Goal: Information Seeking & Learning: Check status

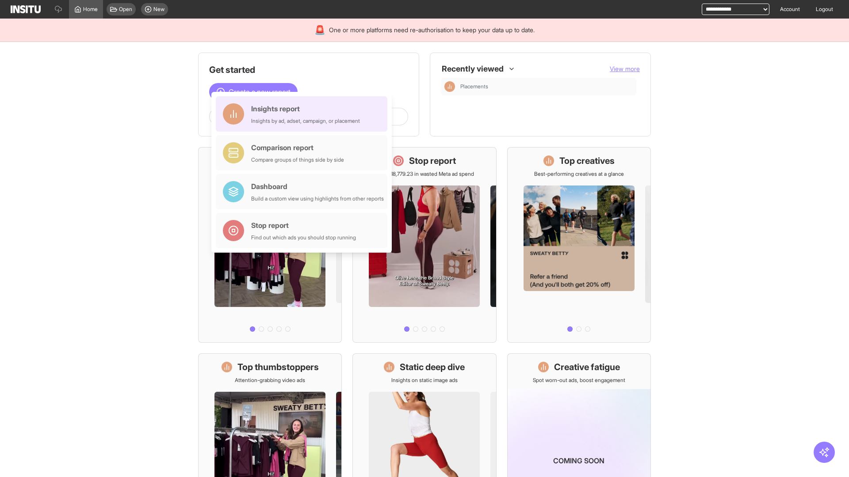
click at [304, 114] on div "Insights report Insights by ad, adset, campaign, or placement" at bounding box center [305, 113] width 109 height 21
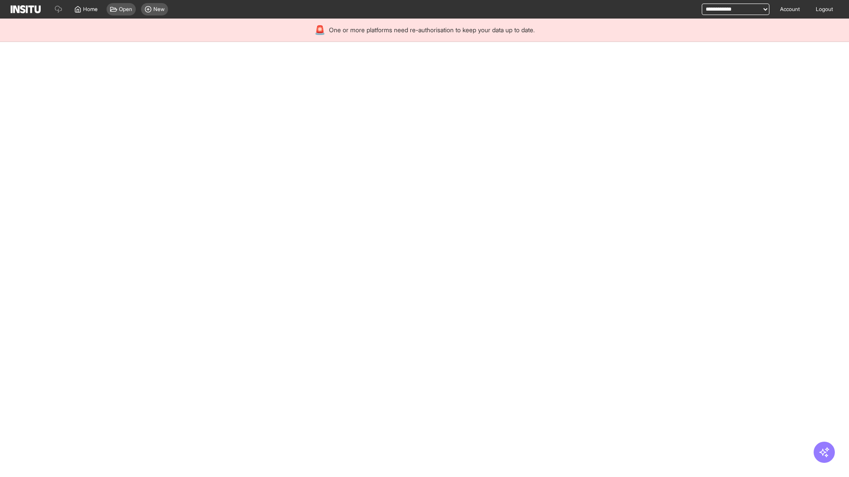
select select "**"
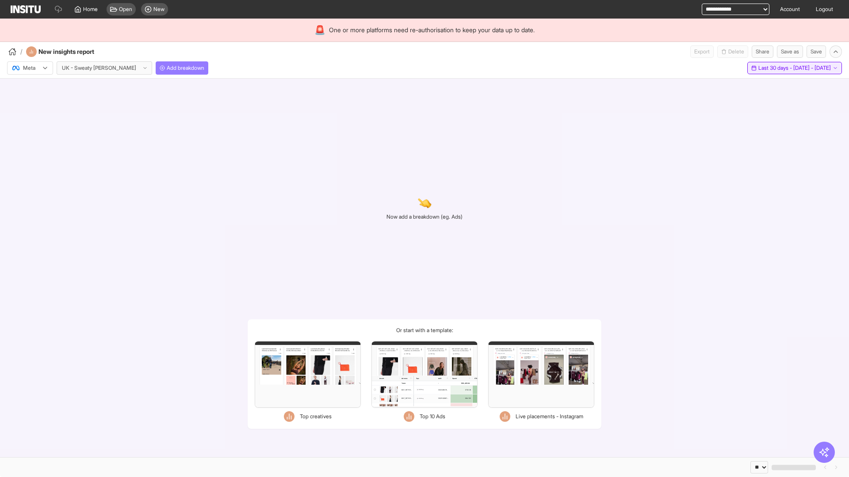
click at [776, 68] on span "Last 30 days - [DATE] - [DATE]" at bounding box center [794, 68] width 73 height 7
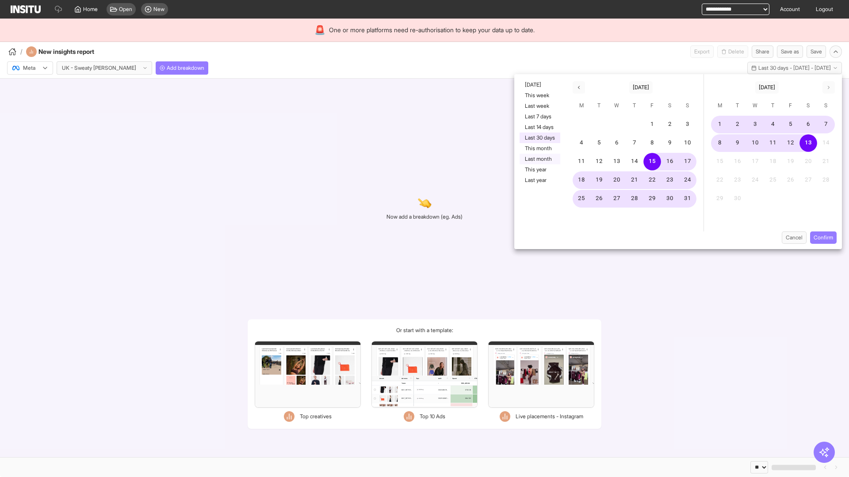
click at [539, 159] on button "Last month" at bounding box center [539, 159] width 41 height 11
